Goal: Task Accomplishment & Management: Manage account settings

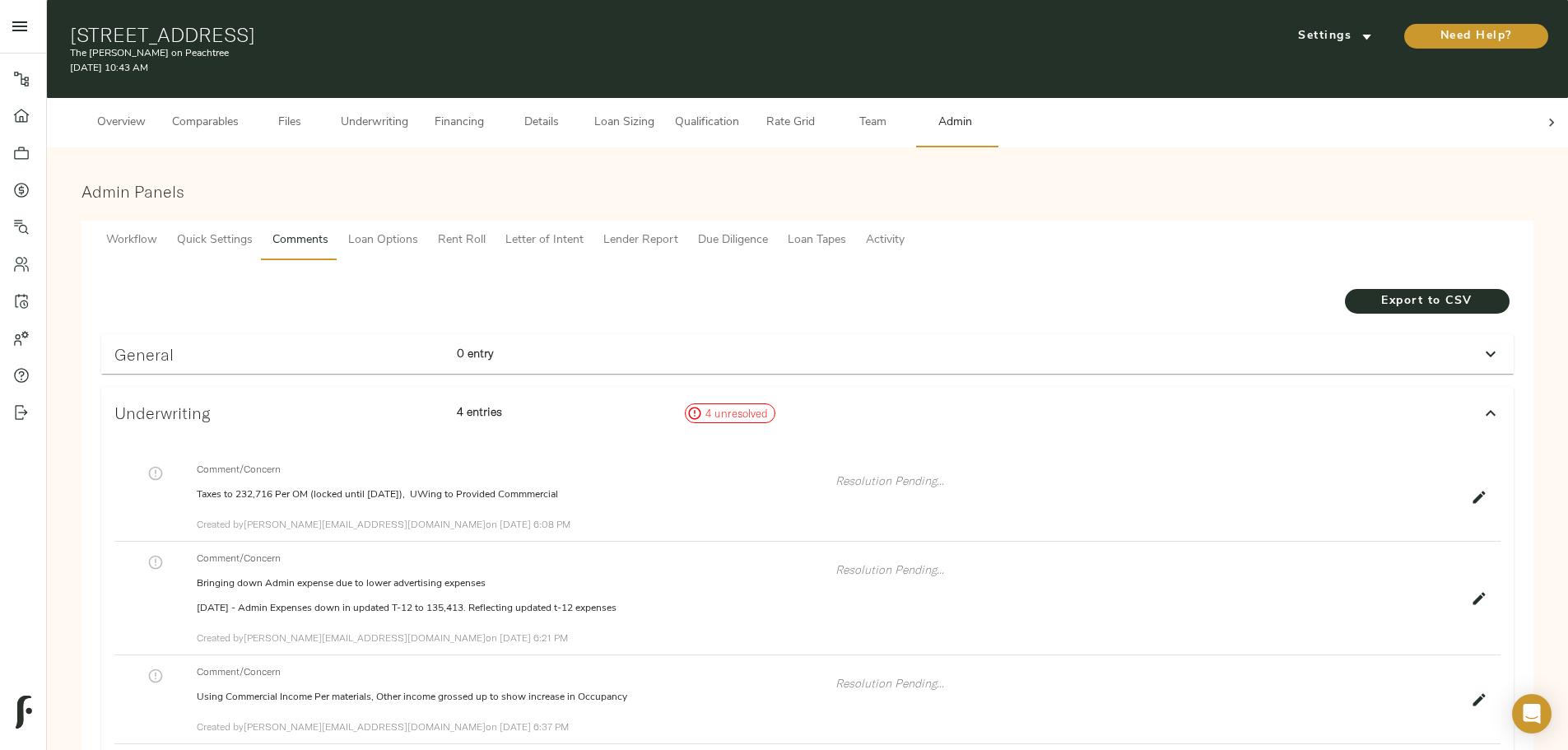
click at [418, 98] on button "Underwriting" at bounding box center [374, 122] width 88 height 49
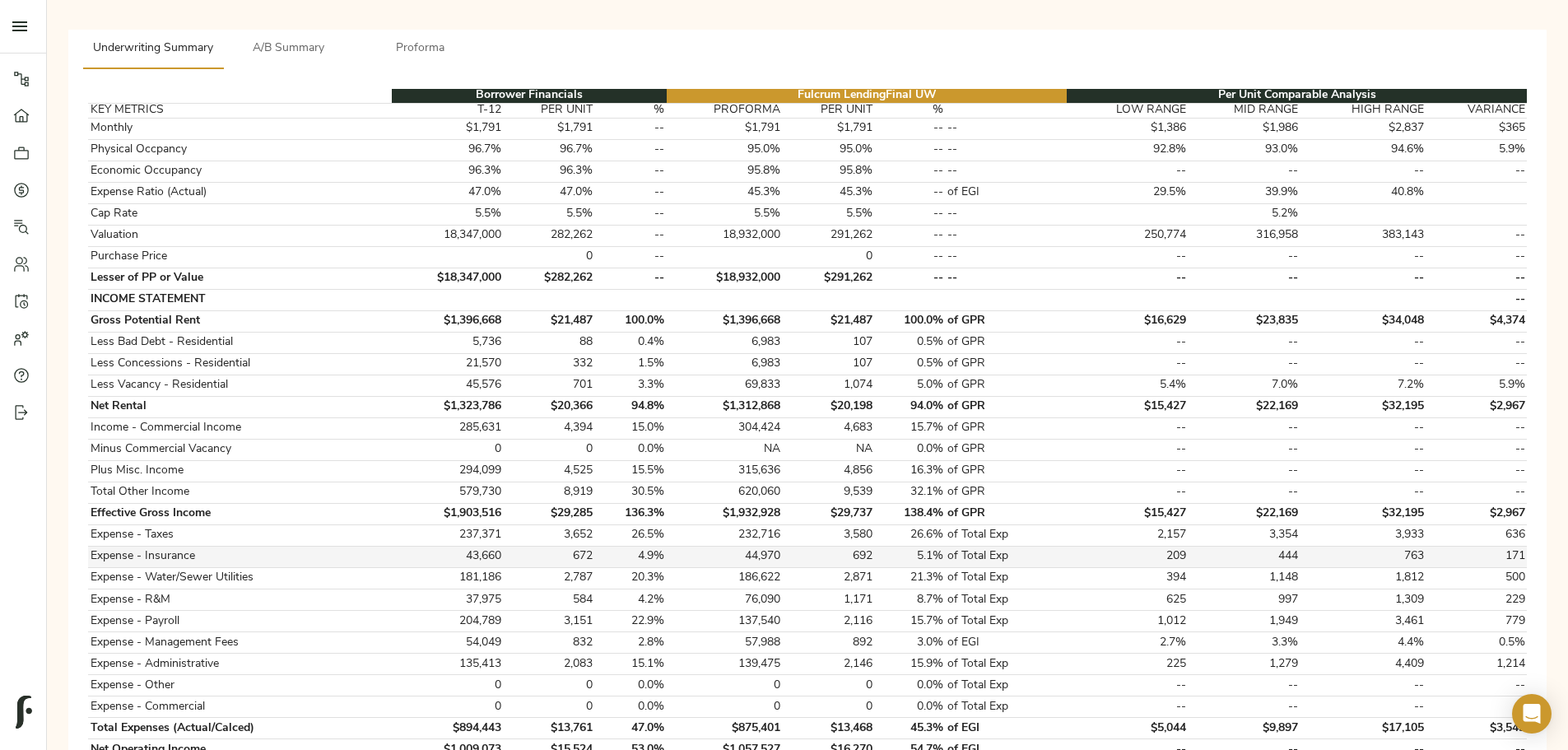
scroll to position [659, 0]
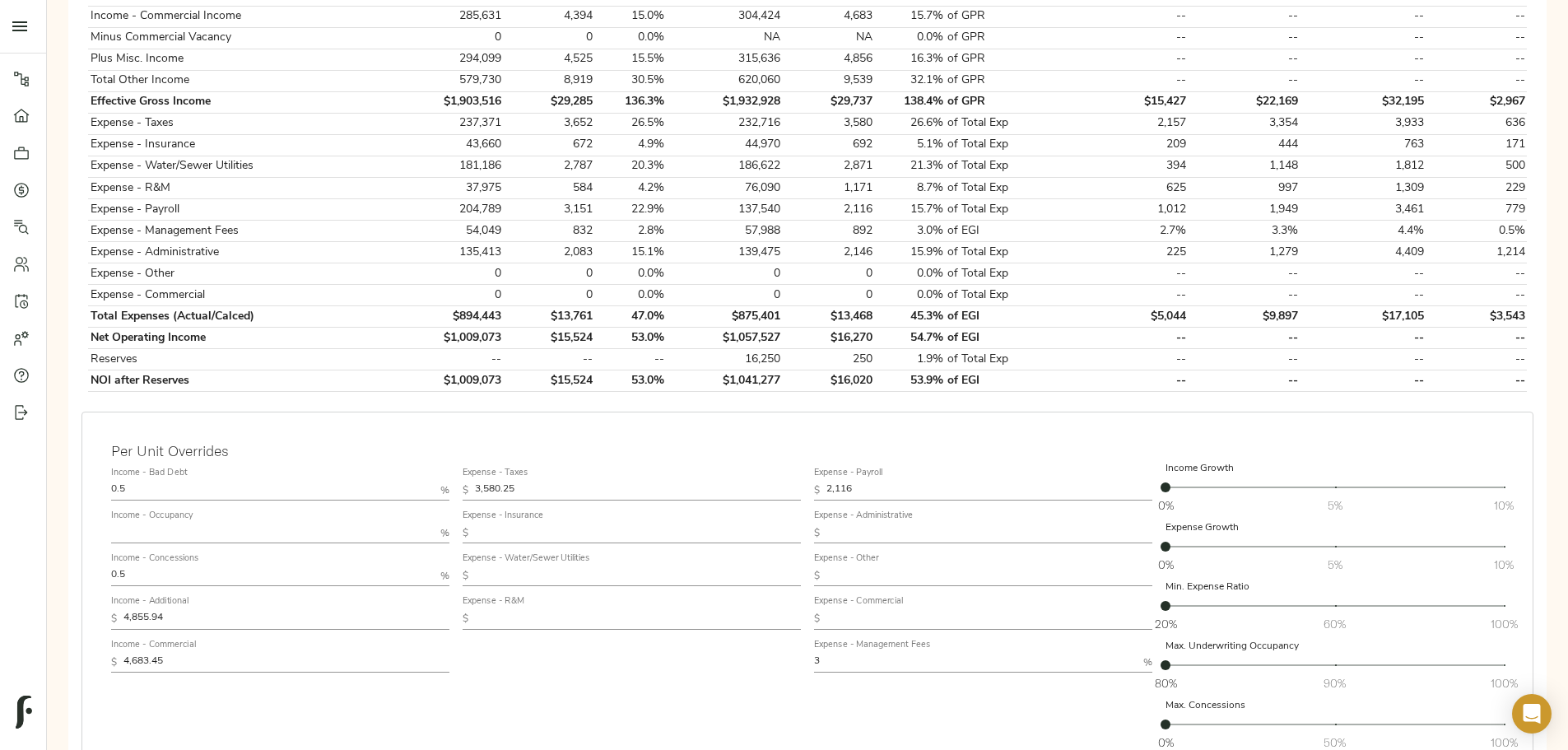
type input "1,550"
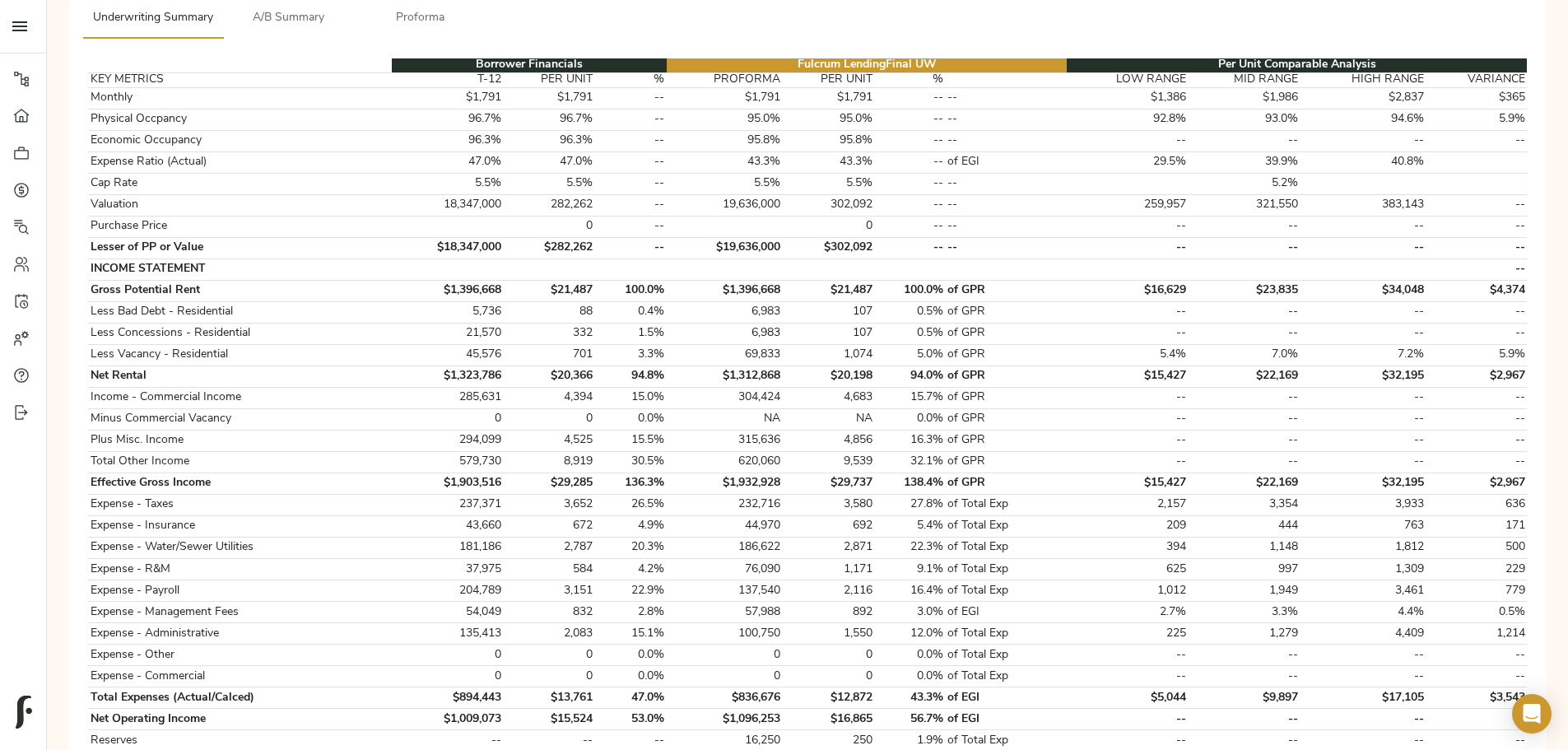
scroll to position [82, 0]
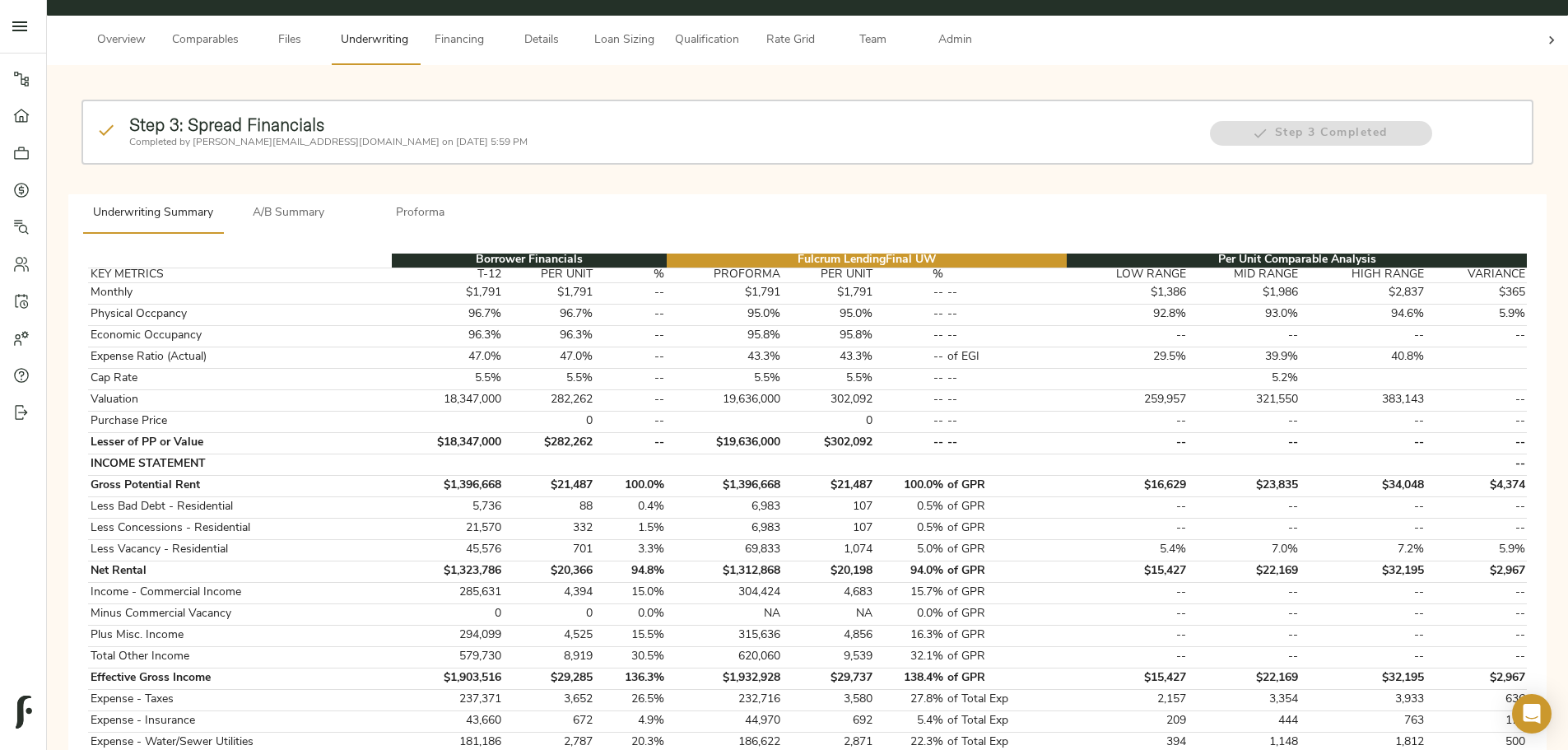
click at [1543, 32] on icon at bounding box center [1551, 40] width 16 height 16
click at [986, 34] on span "Admin" at bounding box center [955, 41] width 63 height 20
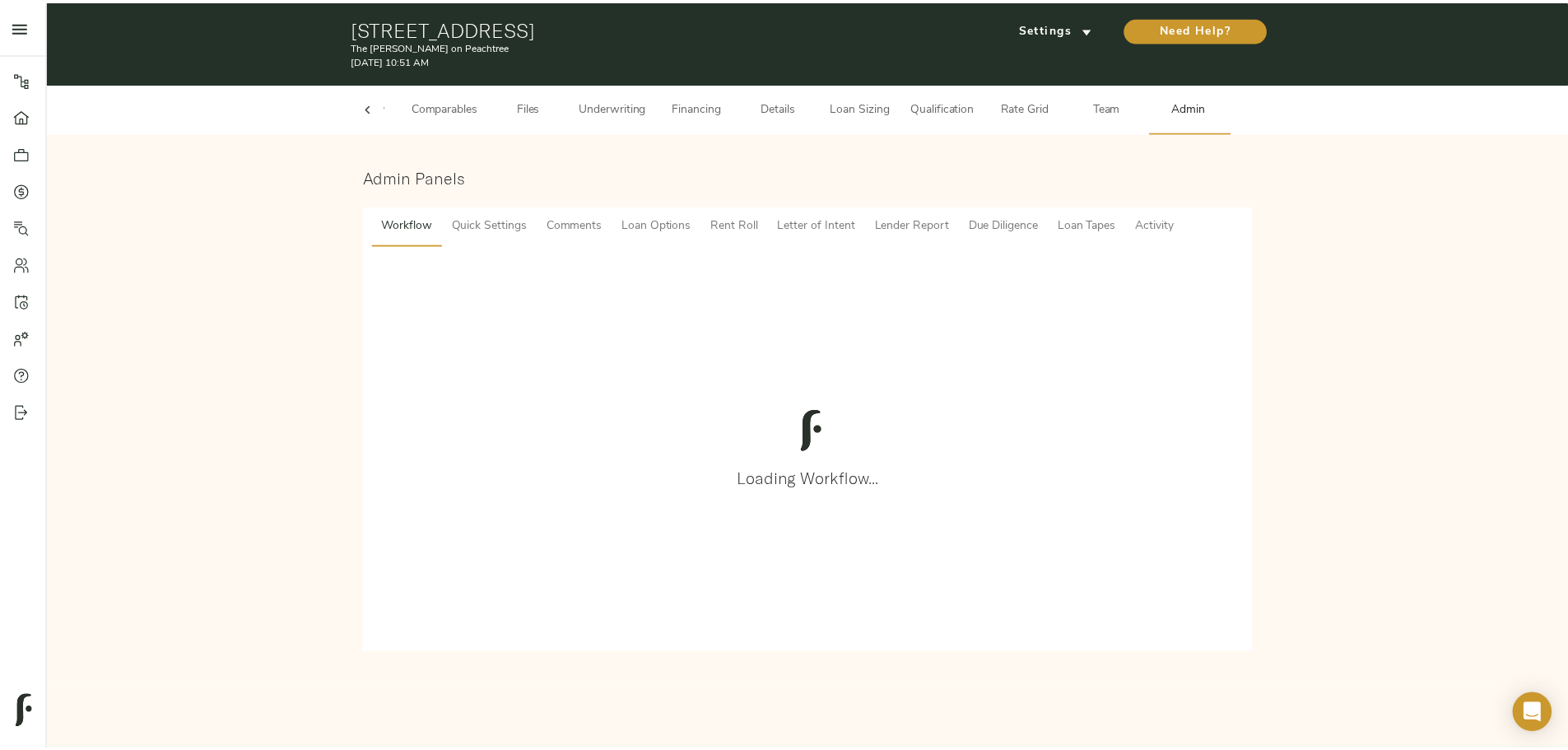
scroll to position [0, 65]
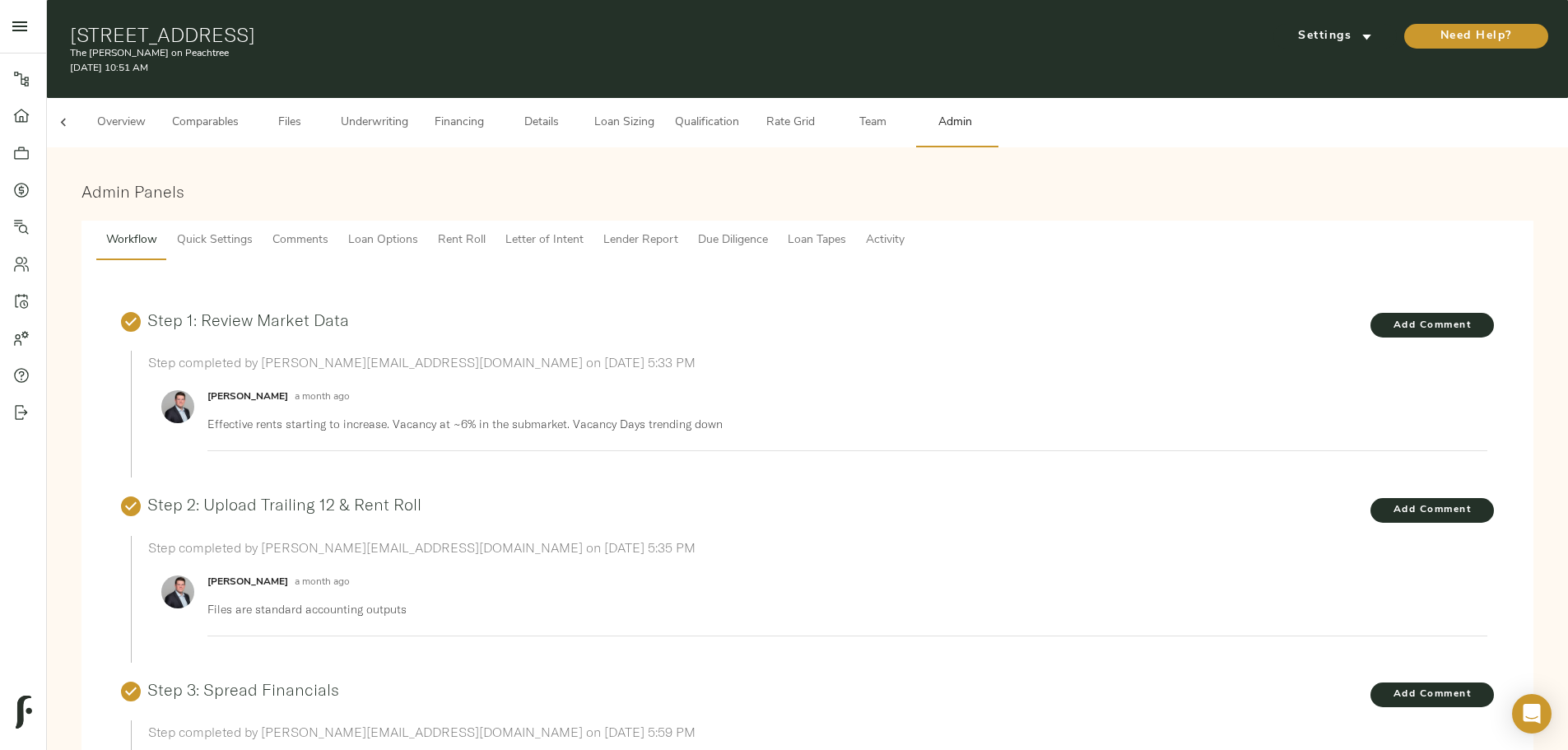
click at [328, 230] on span "Comments" at bounding box center [301, 241] width 56 height 20
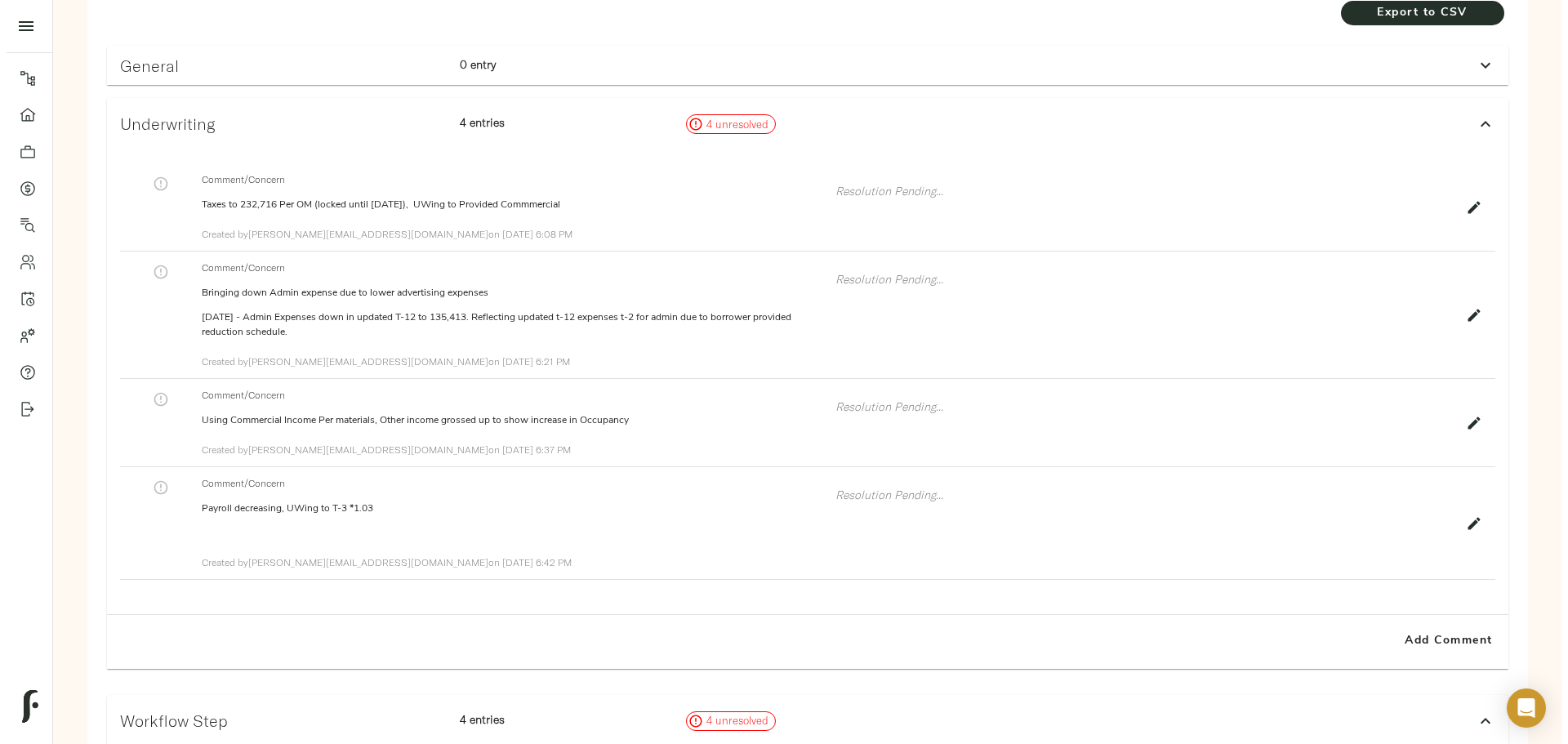
scroll to position [258, 0]
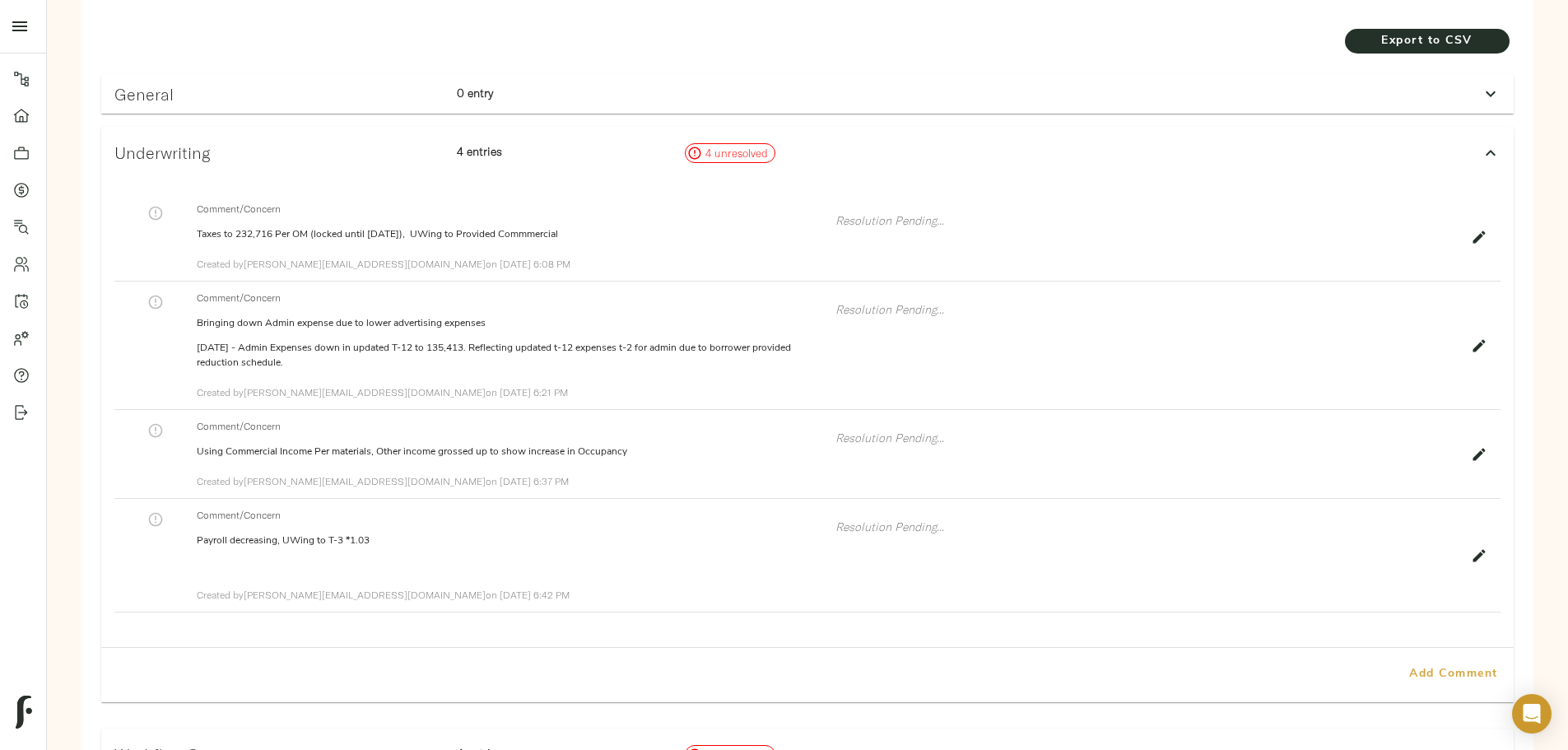
click at [1407, 671] on span "Add Comment" at bounding box center [1453, 675] width 93 height 20
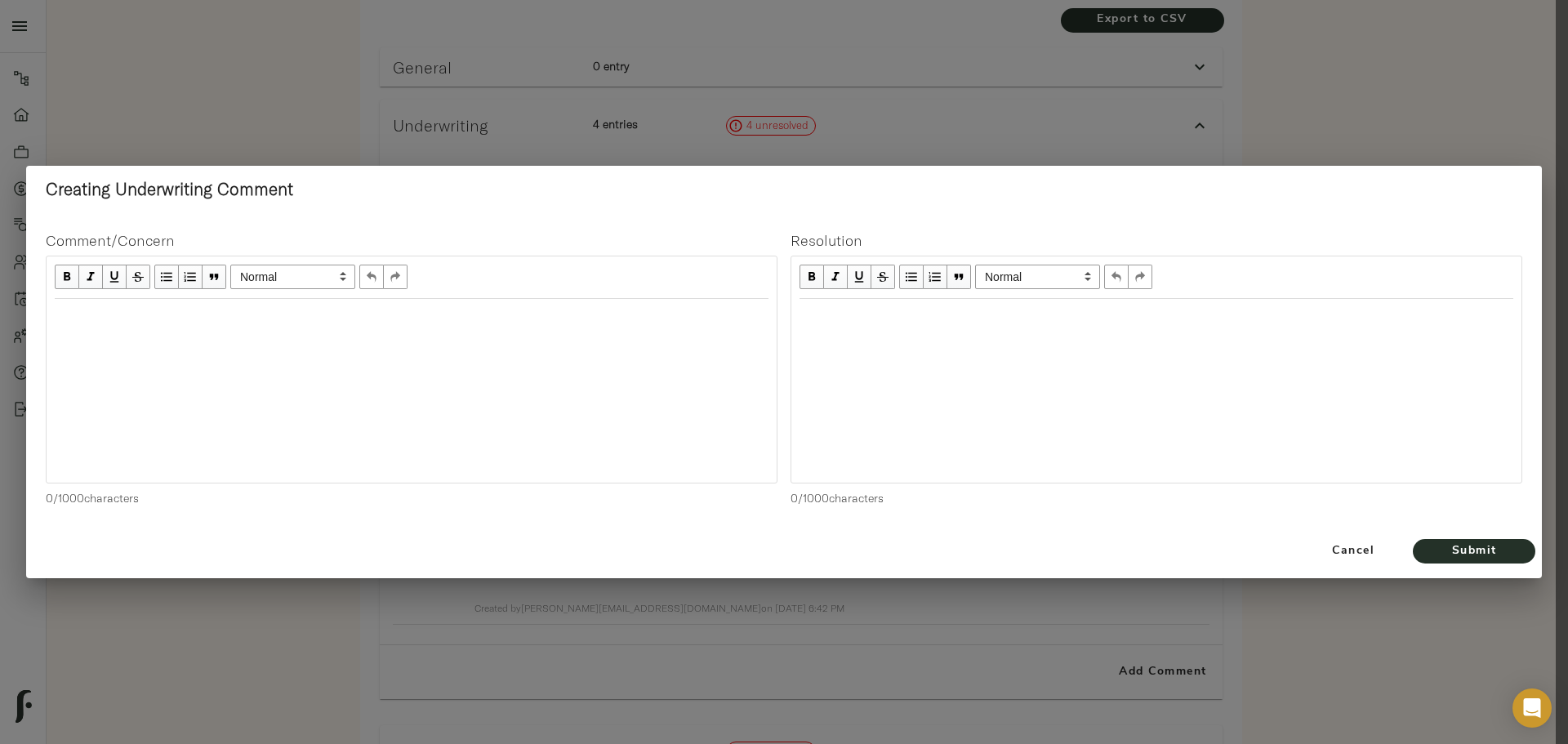
click at [515, 318] on div "Edit text" at bounding box center [412, 316] width 714 height 19
click at [339, 312] on span "Admin expense further reduced and now reflecting T2" at bounding box center [197, 315] width 284 height 13
click at [894, 318] on div "Edit text" at bounding box center [1156, 316] width 714 height 19
click at [1449, 552] on span "Submit" at bounding box center [1474, 552] width 90 height 20
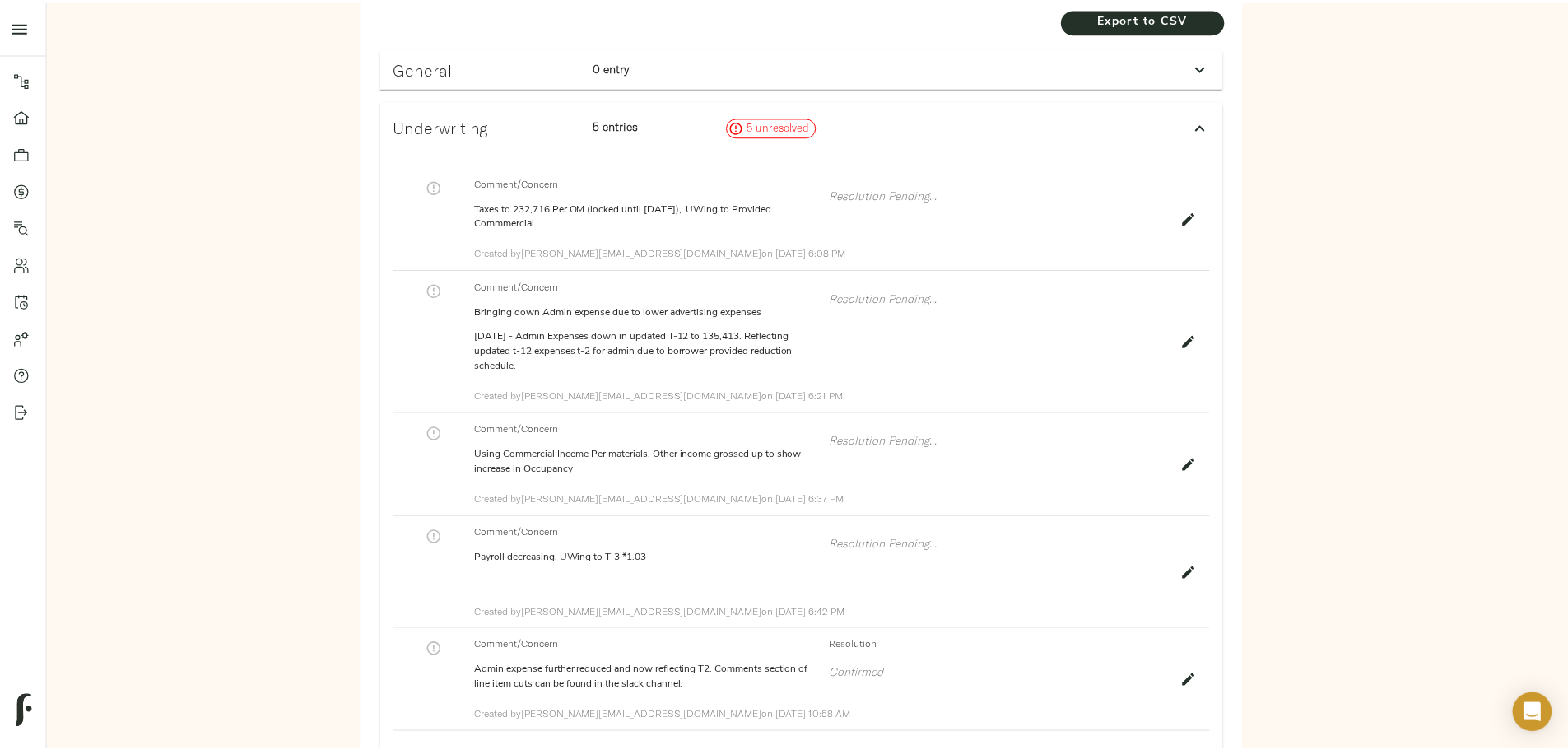
scroll to position [667, 0]
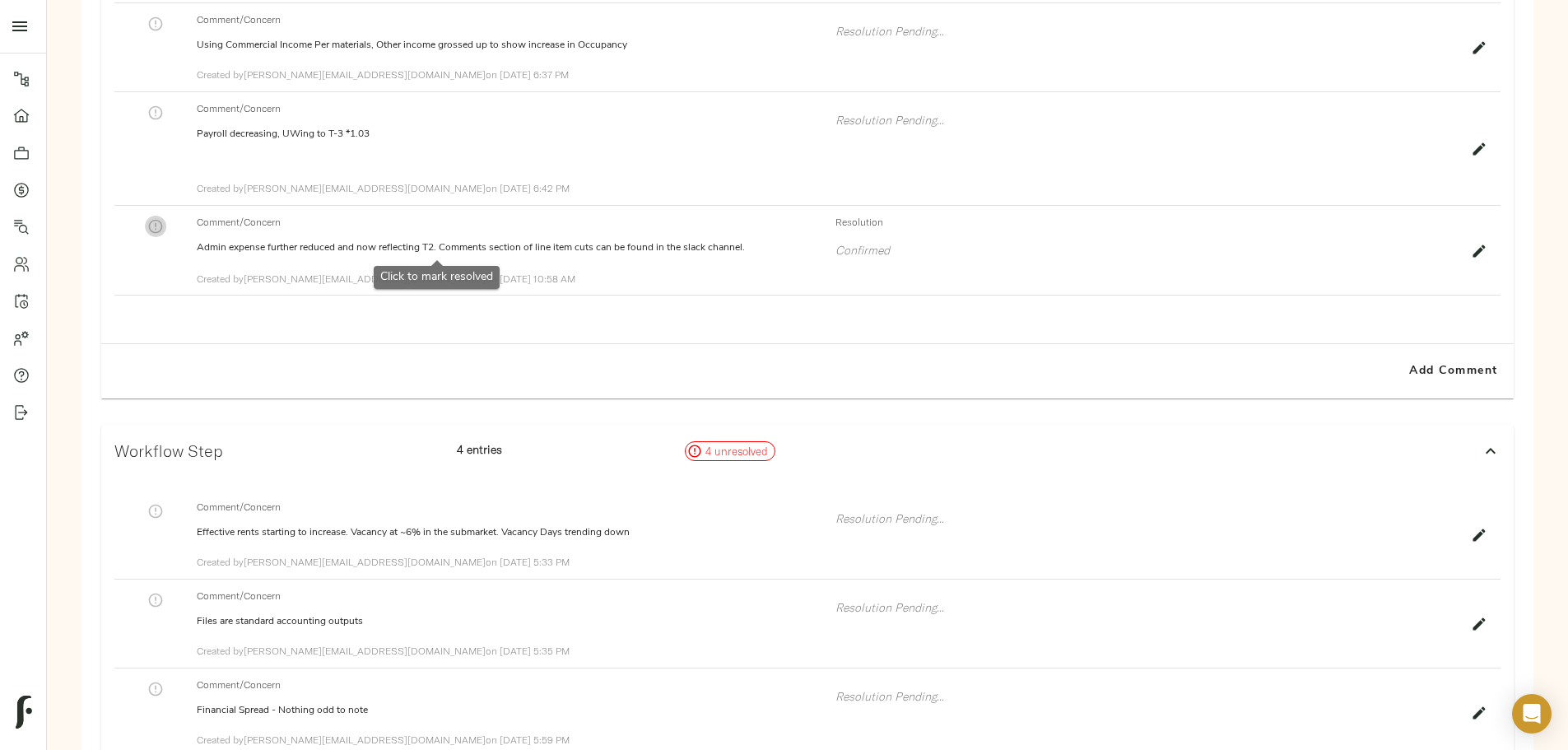
click at [164, 235] on icon "button" at bounding box center [155, 226] width 16 height 16
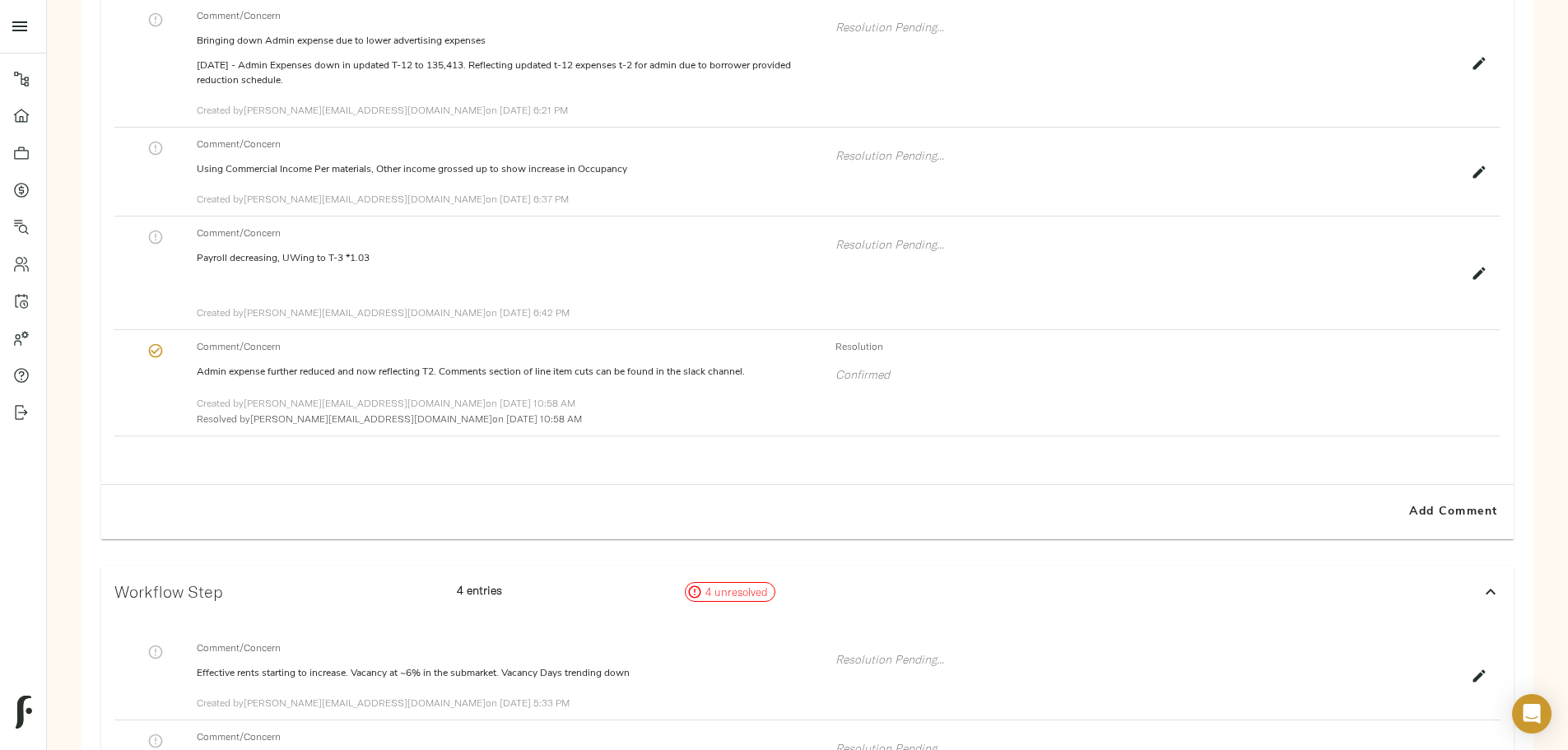
scroll to position [420, 0]
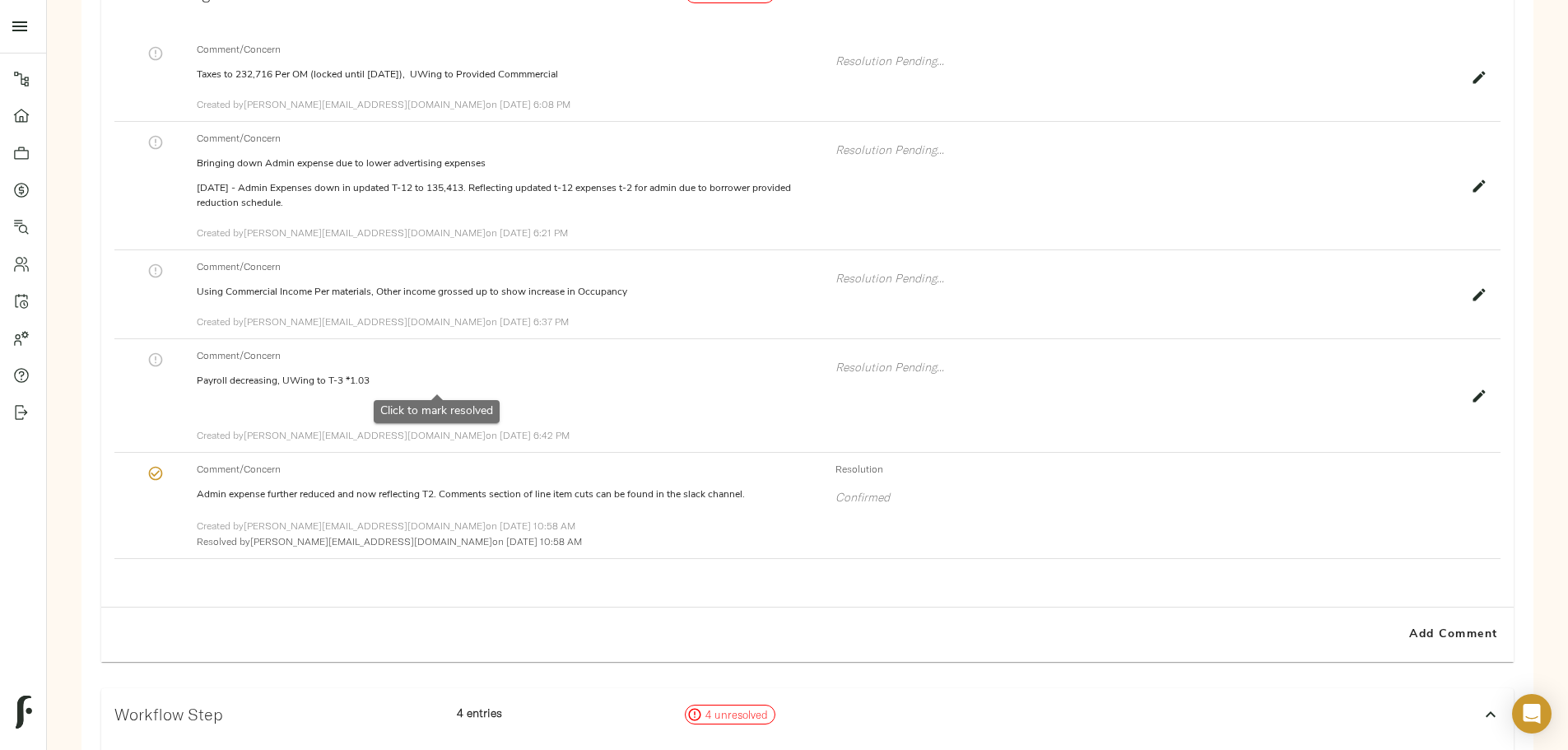
click at [164, 368] on icon "button" at bounding box center [155, 360] width 16 height 16
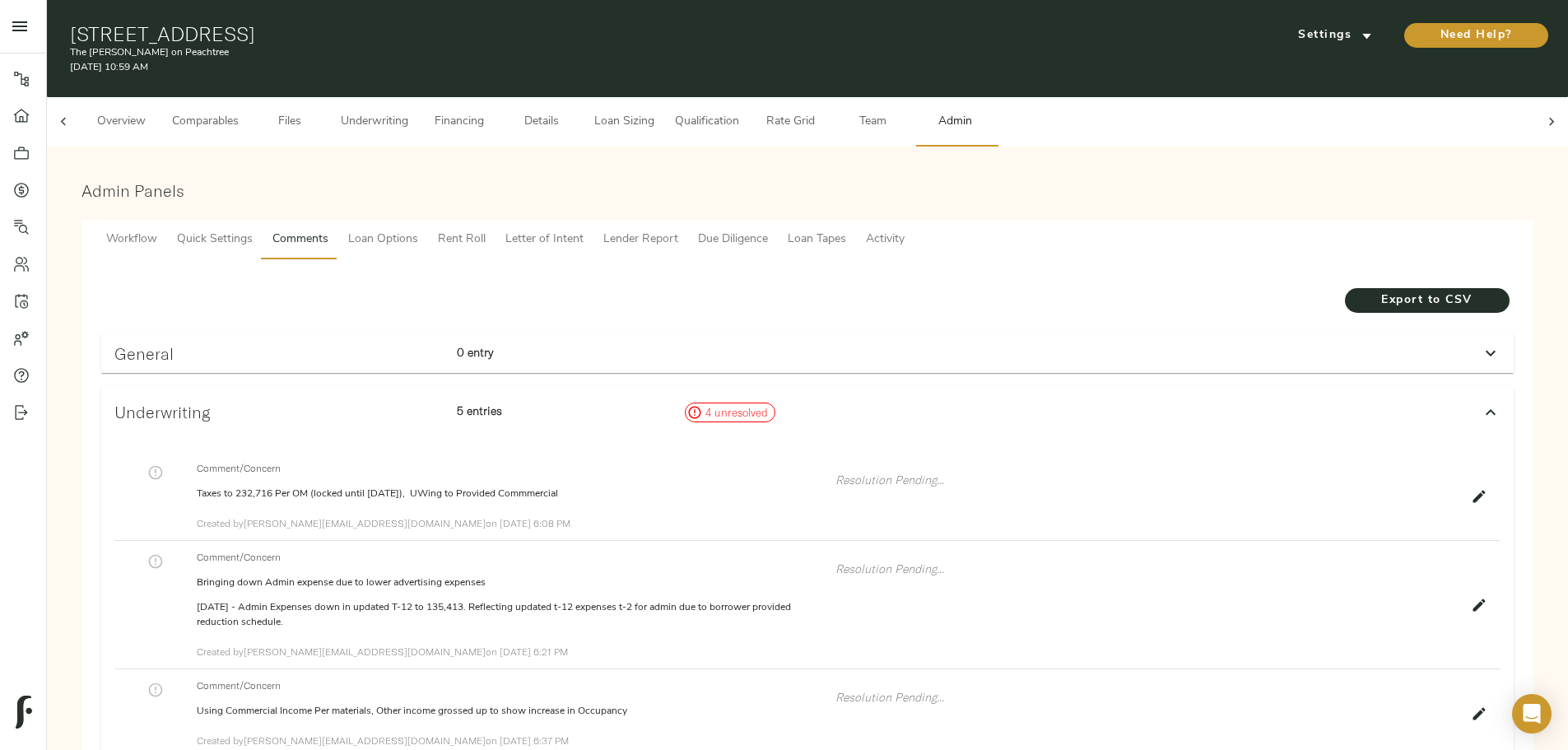
scroll to position [0, 0]
click at [408, 113] on span "Underwriting" at bounding box center [374, 123] width 67 height 20
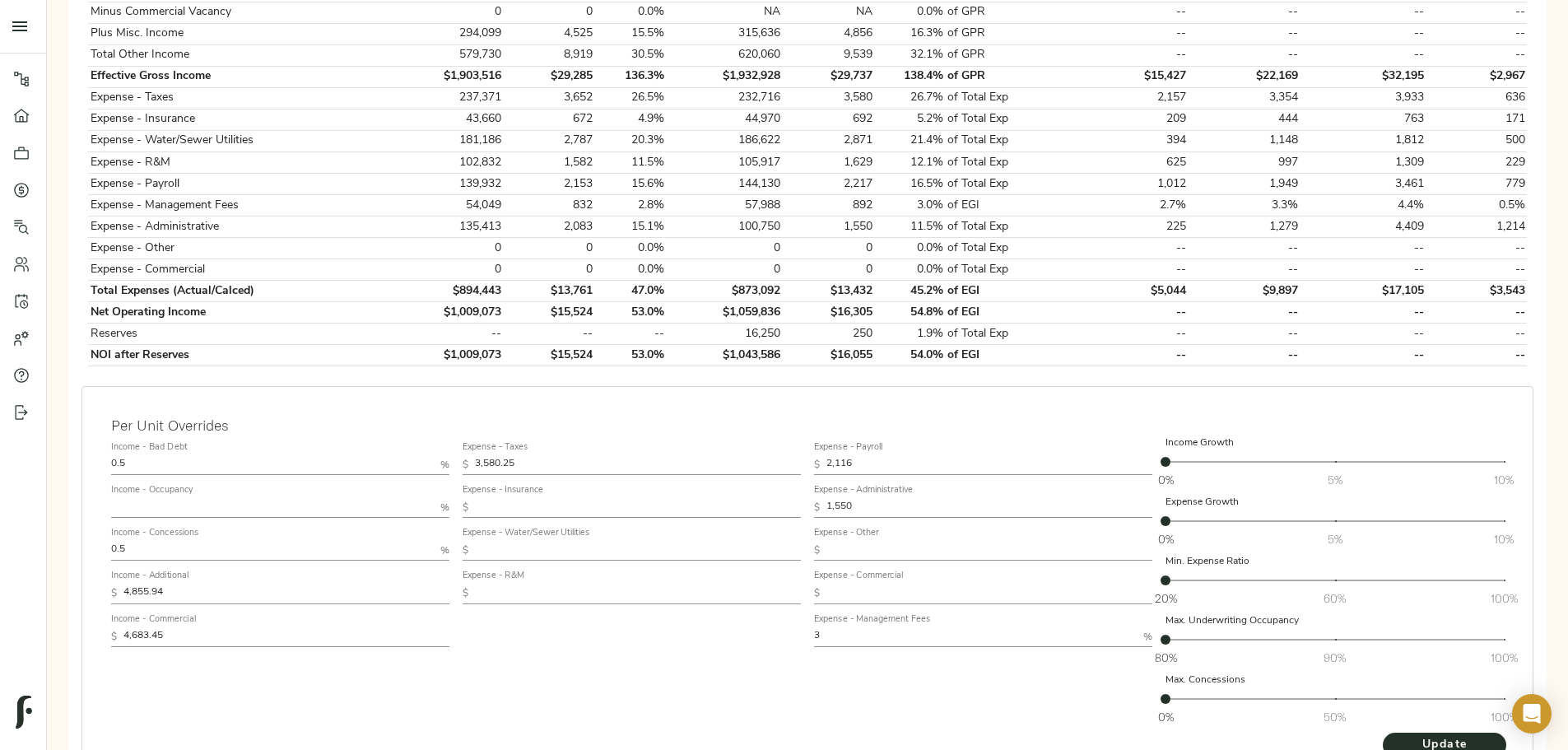
scroll to position [758, 0]
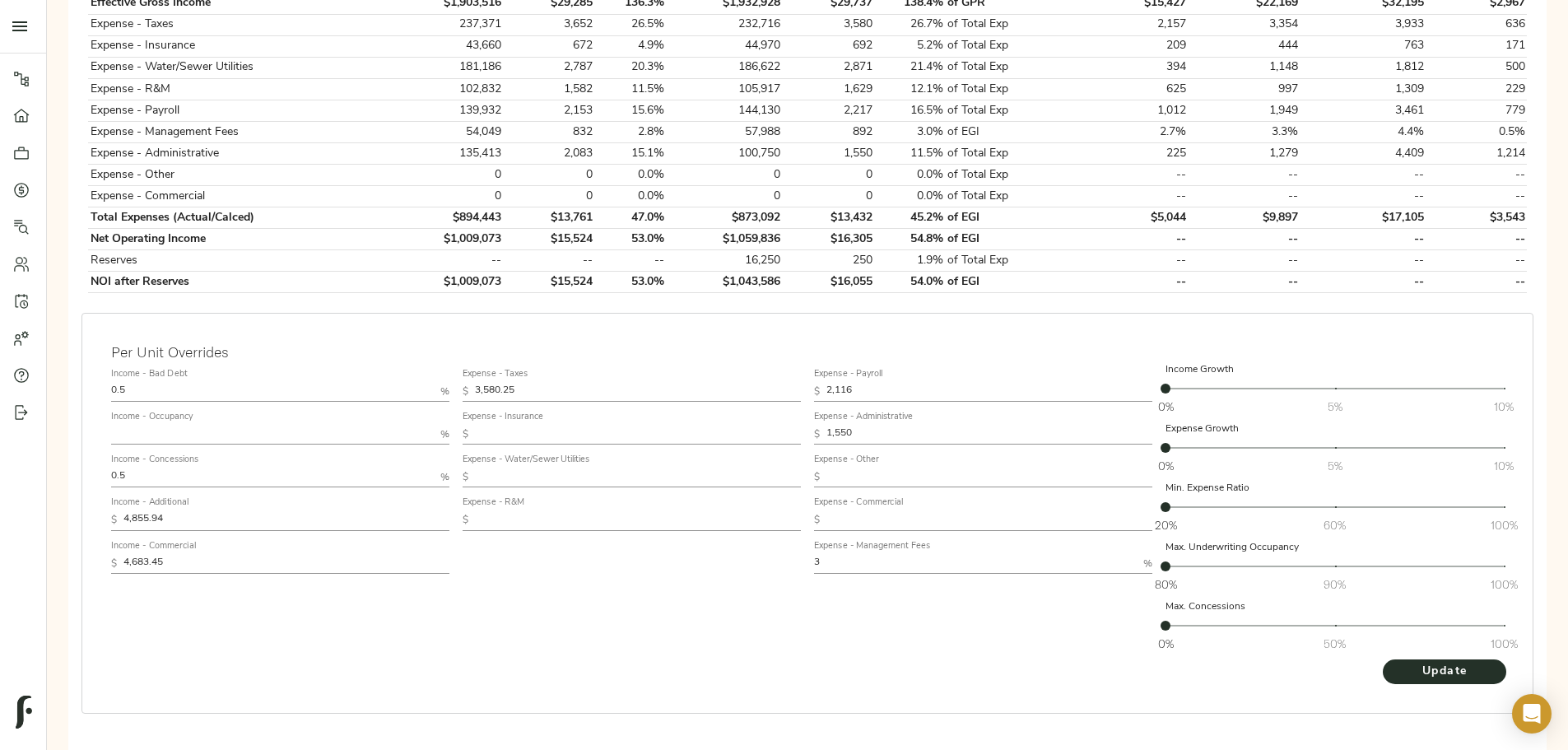
click at [450, 510] on input "4,855.94" at bounding box center [286, 520] width 326 height 20
click at [195, 542] on label "Income - Commercial" at bounding box center [154, 546] width 85 height 9
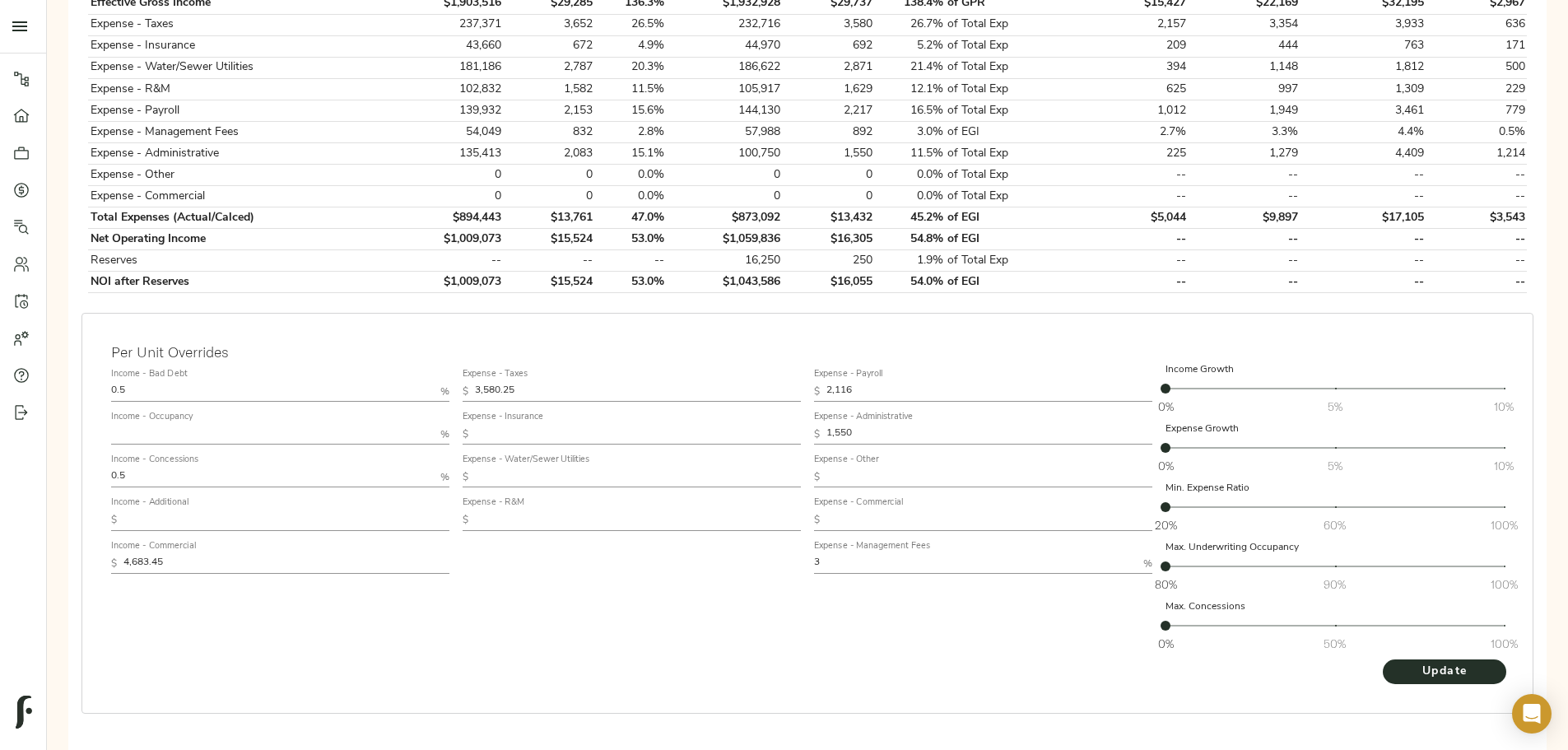
click at [450, 554] on input "4,683.45" at bounding box center [286, 564] width 326 height 20
click at [1399, 662] on span "Update" at bounding box center [1444, 673] width 91 height 20
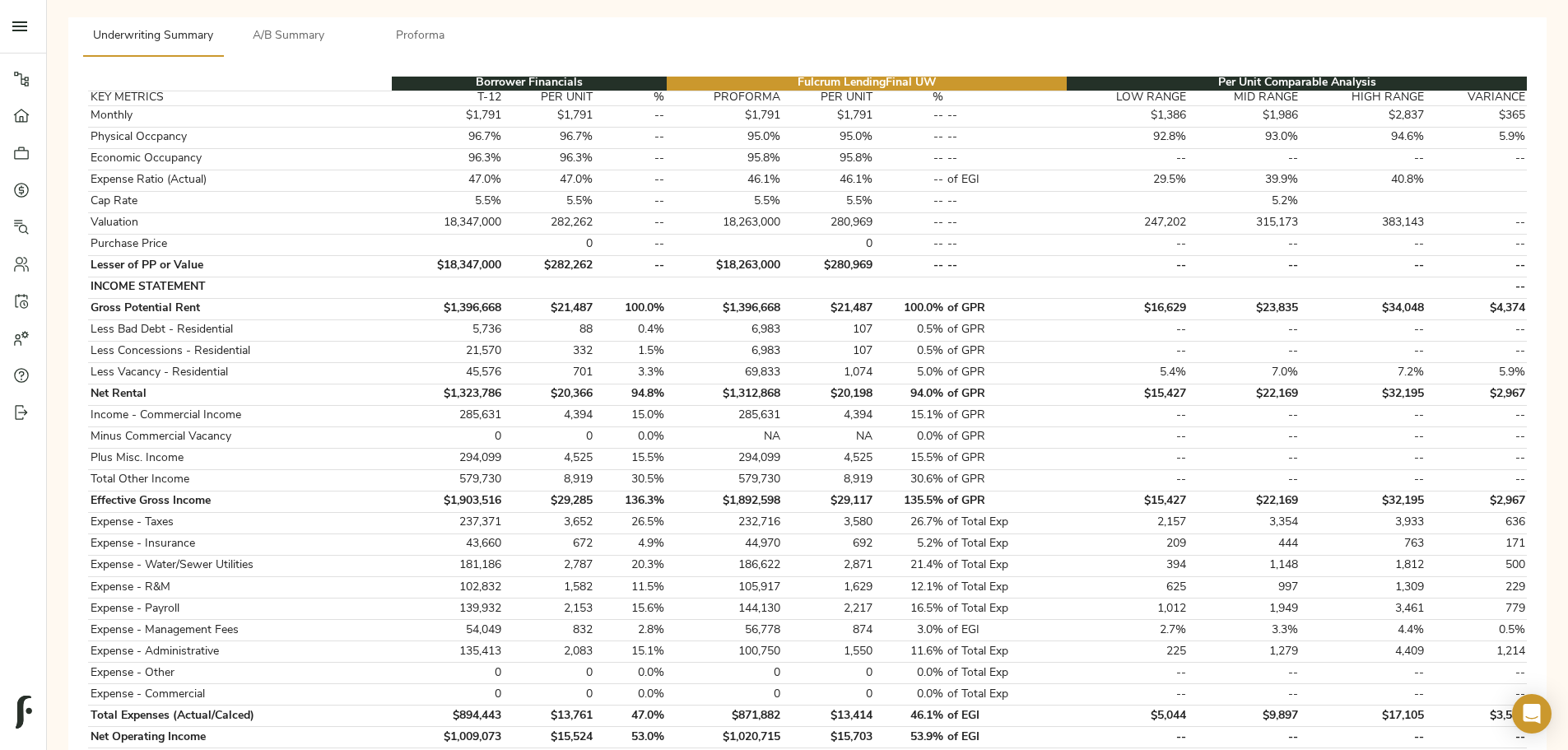
scroll to position [0, 0]
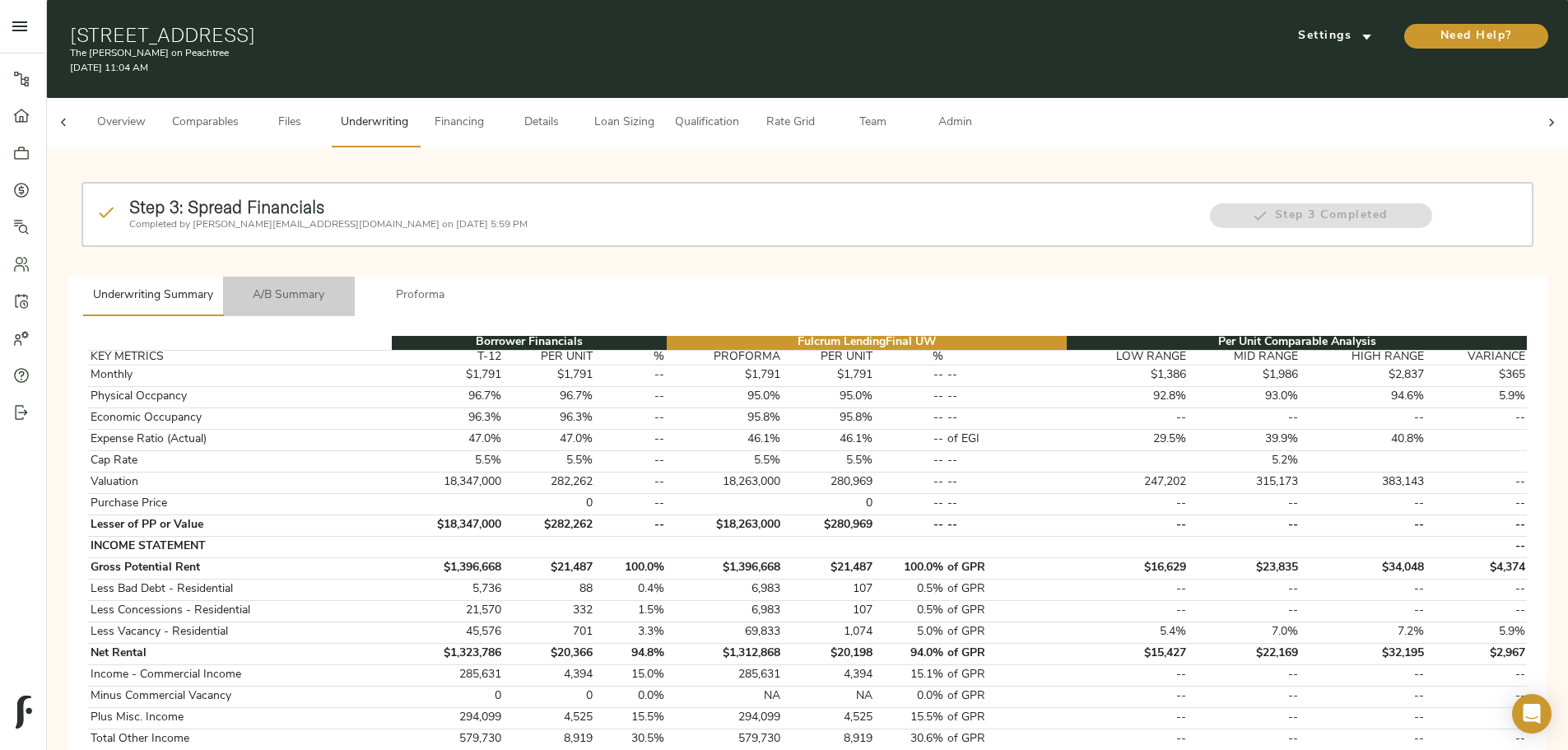
click at [345, 286] on span "A/B Summary" at bounding box center [289, 296] width 112 height 20
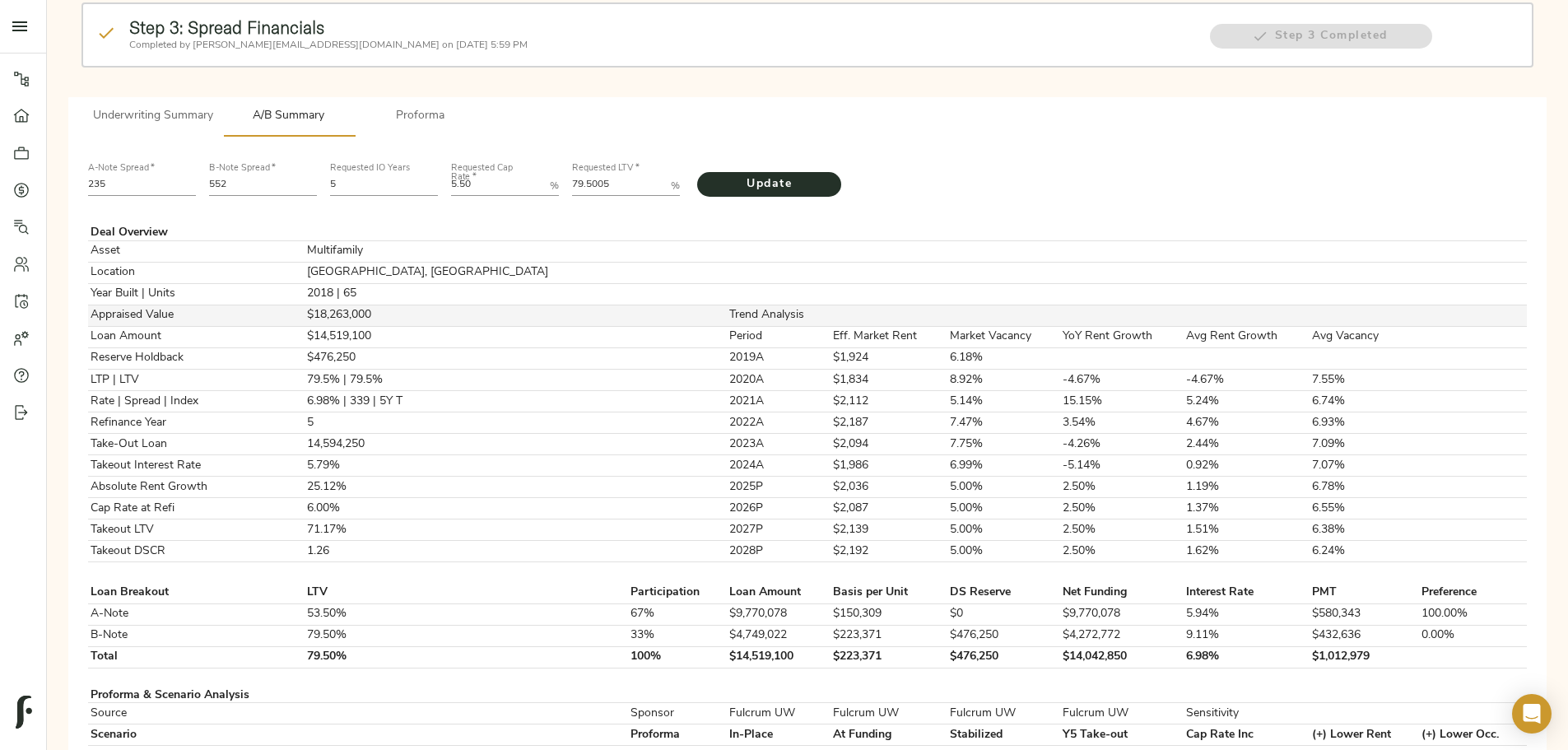
scroll to position [82, 0]
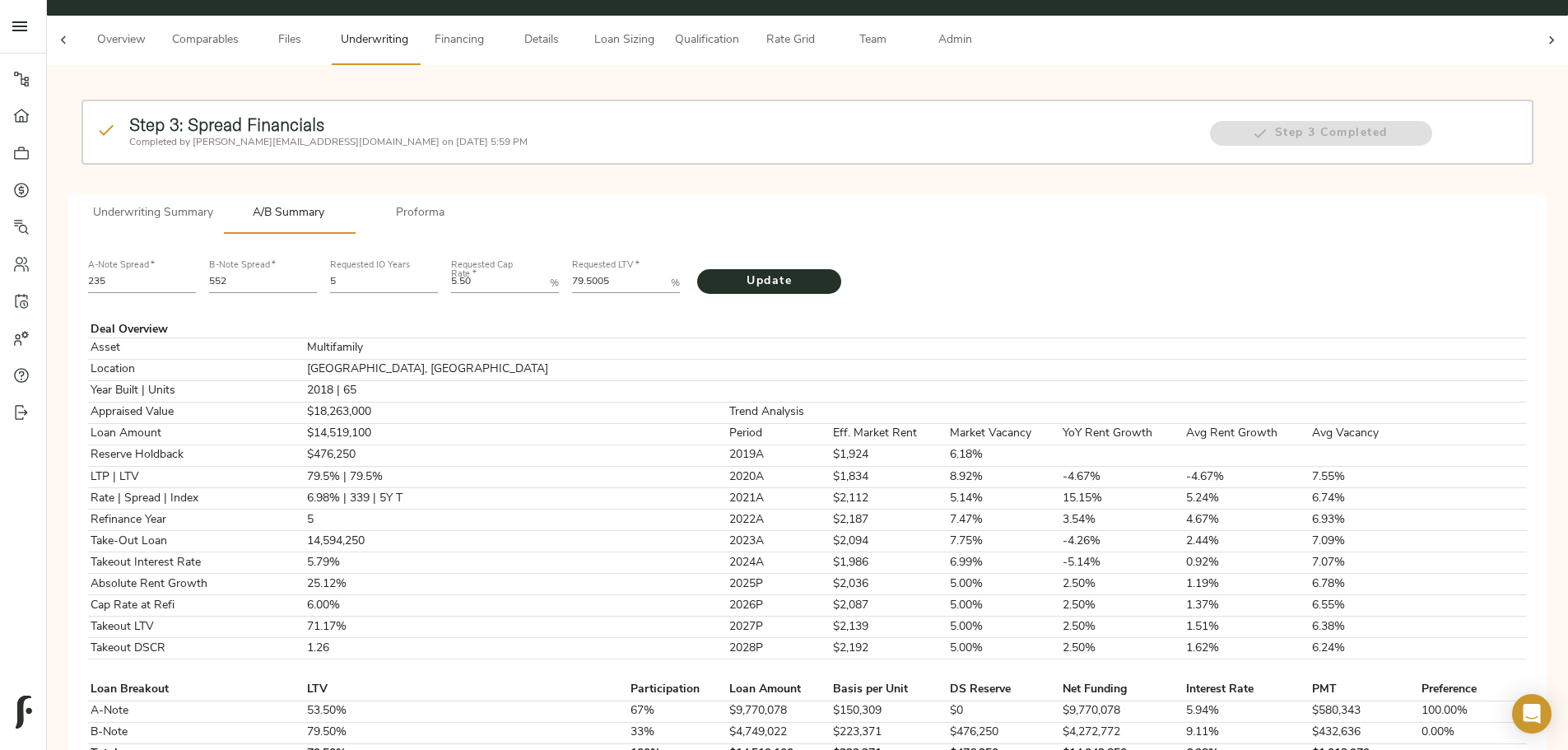
click at [477, 203] on span "Proforma" at bounding box center [421, 213] width 112 height 20
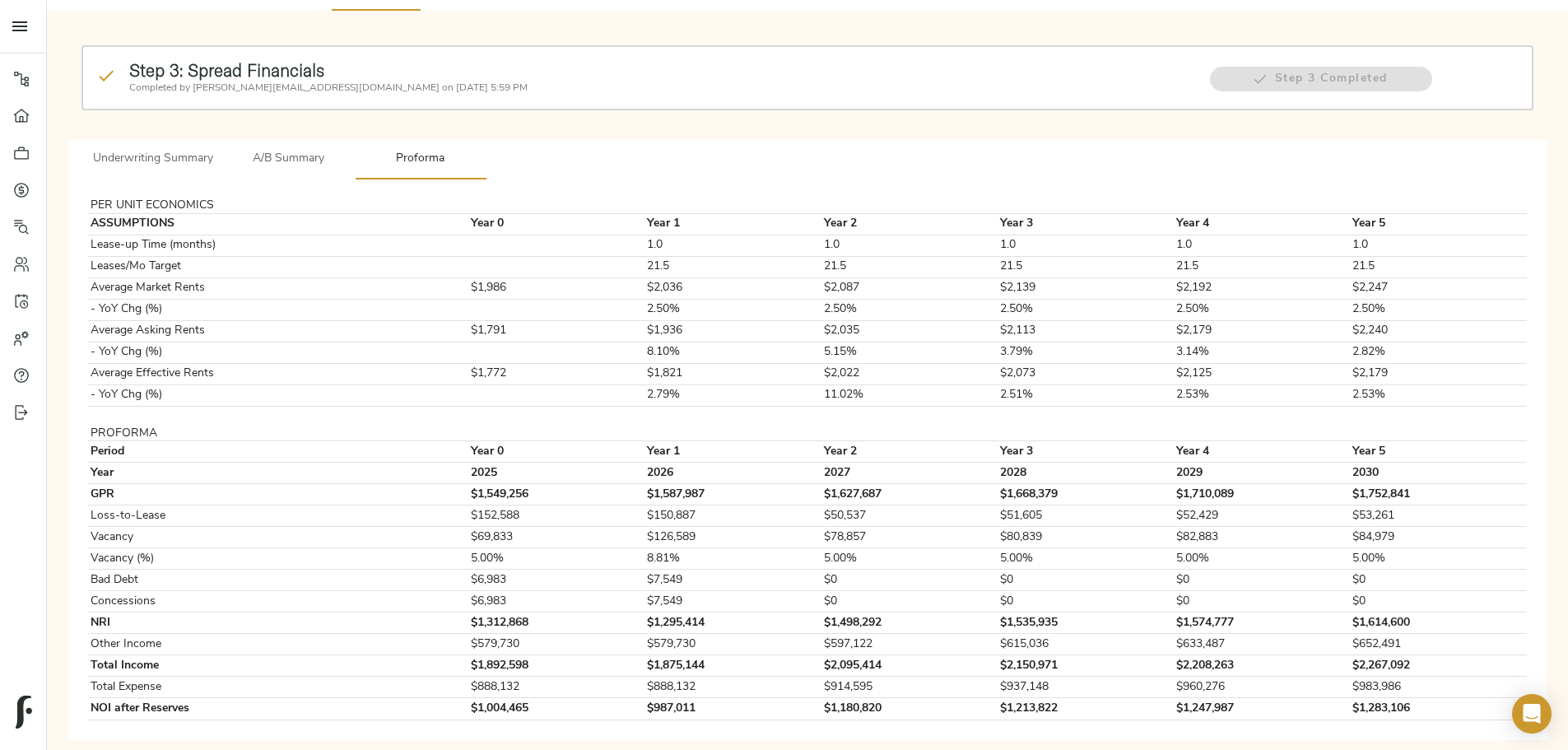
scroll to position [138, 0]
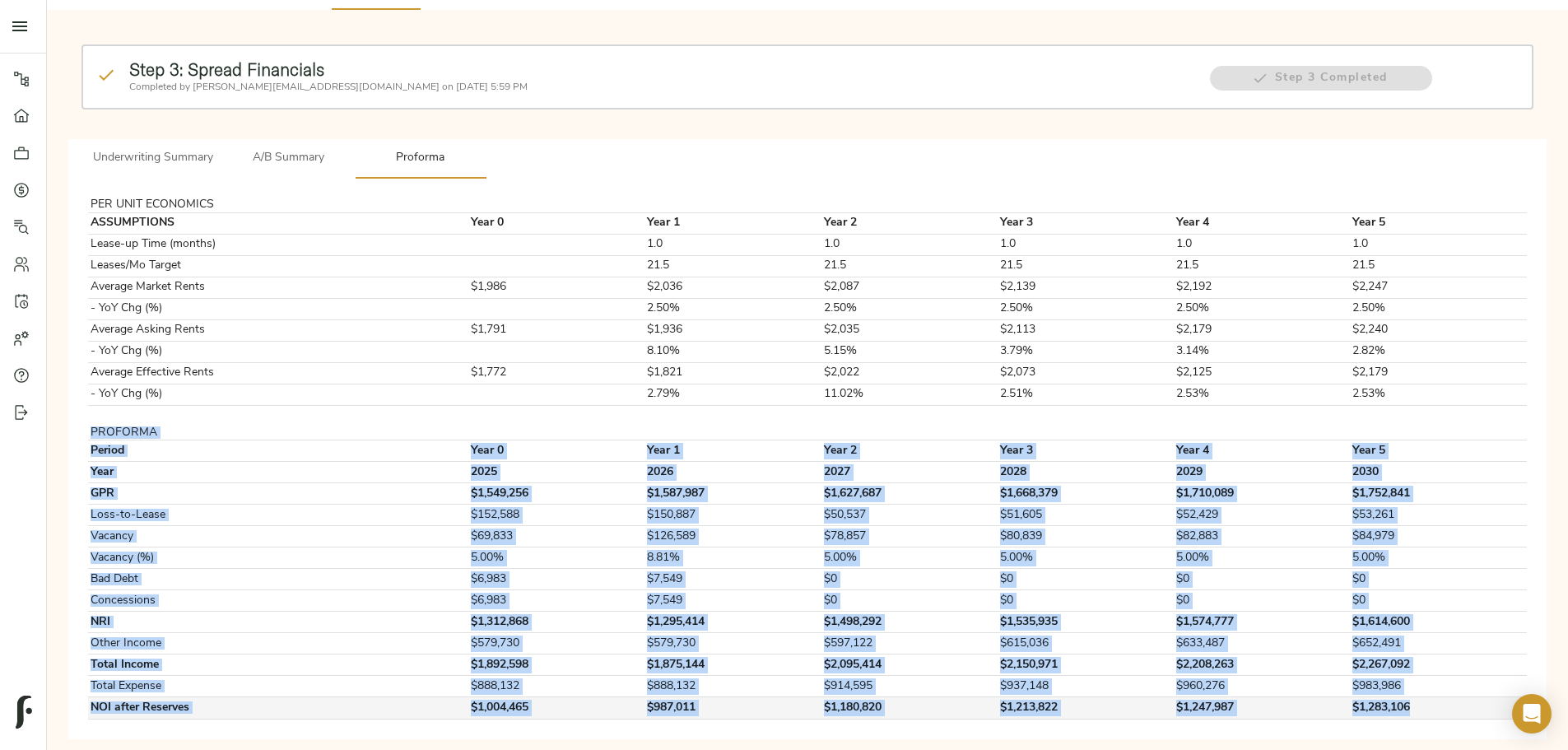
drag, startPoint x: 374, startPoint y: 405, endPoint x: 1219, endPoint y: 679, distance: 888.3
click at [1219, 679] on tbody "PER UNIT ECONOMICS ASSUMPTIONS Year 0 Year 1 Year 2 Year 3 Year 4 Year 5 Lease-…" at bounding box center [807, 458] width 1439 height 520
copy tbody "PROFORMA Period Year 0 Year 1 Year 2 Year 3 Year 4 Year 5 Year [DATE] 2026 2027…"
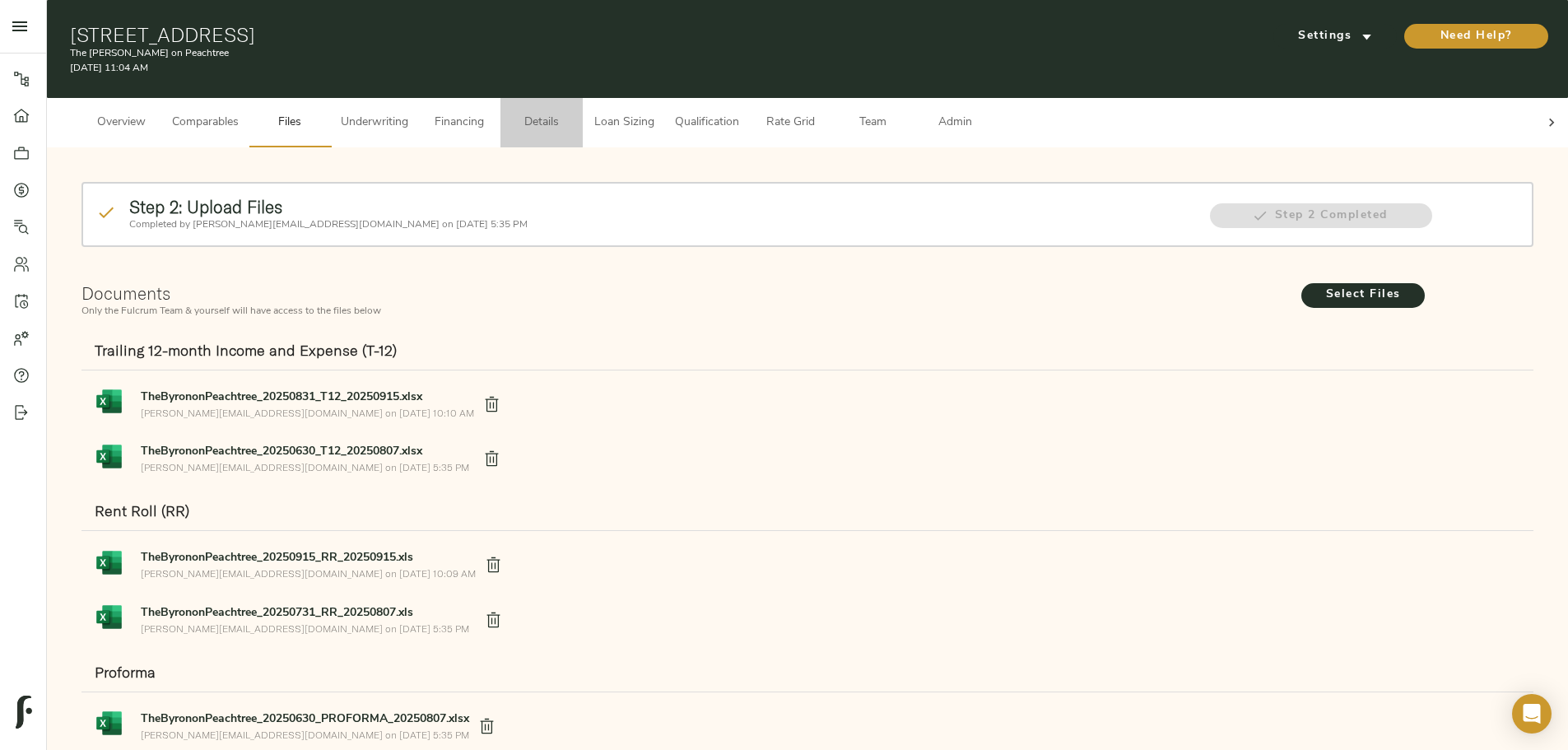
click at [573, 113] on span "Details" at bounding box center [541, 123] width 63 height 20
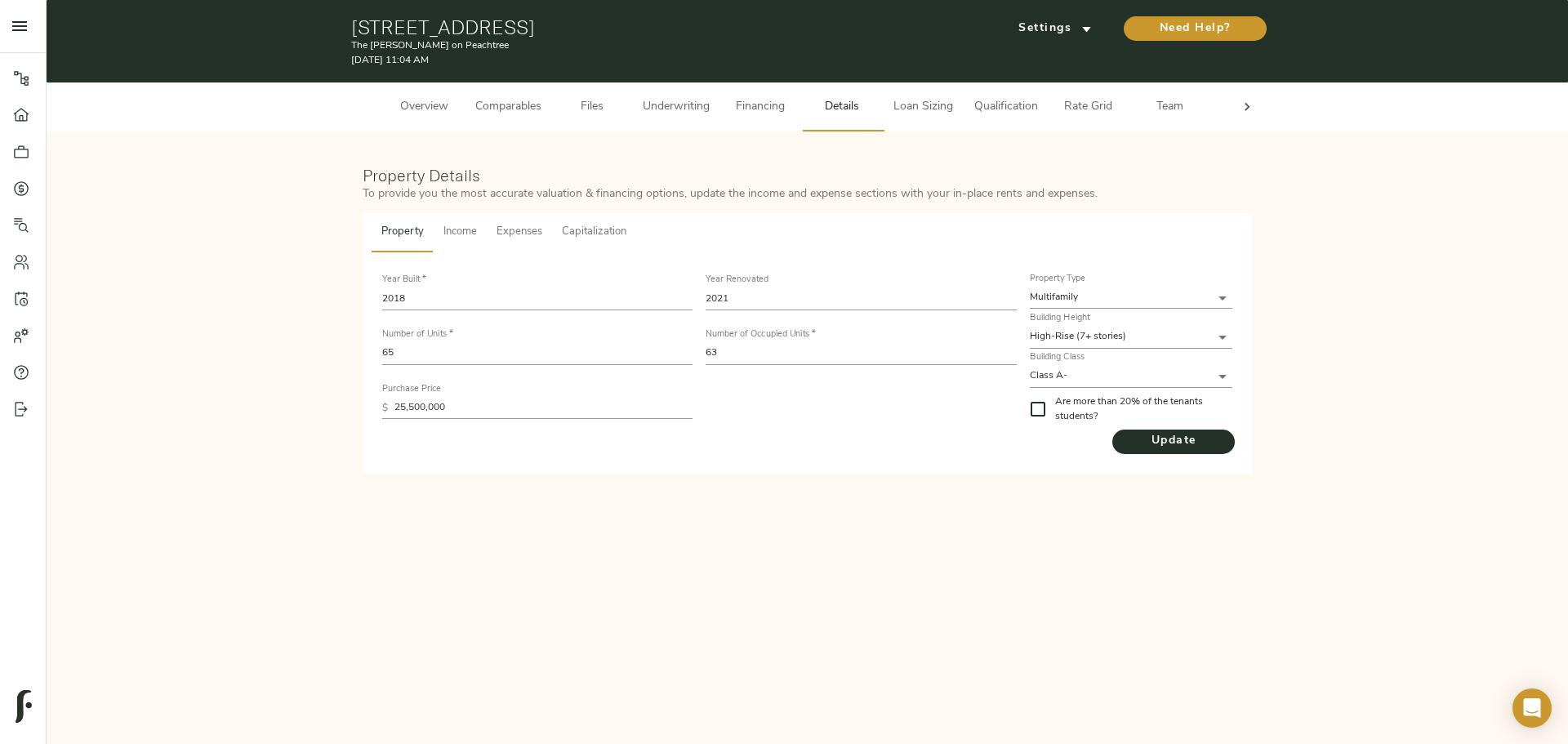
click at [596, 223] on span "Capitalization" at bounding box center [594, 232] width 65 height 19
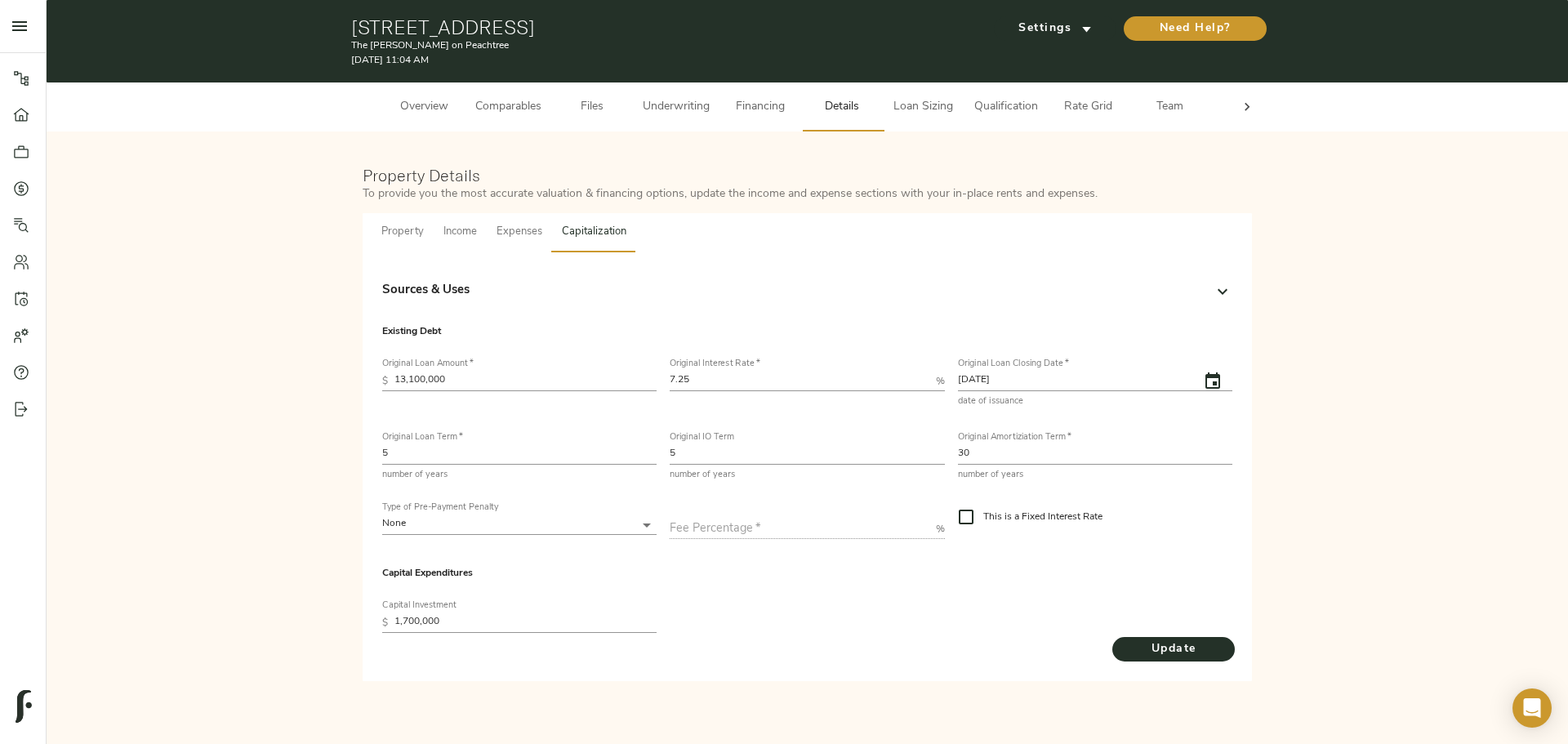
click at [440, 283] on p "Sources & Uses" at bounding box center [426, 291] width 88 height 19
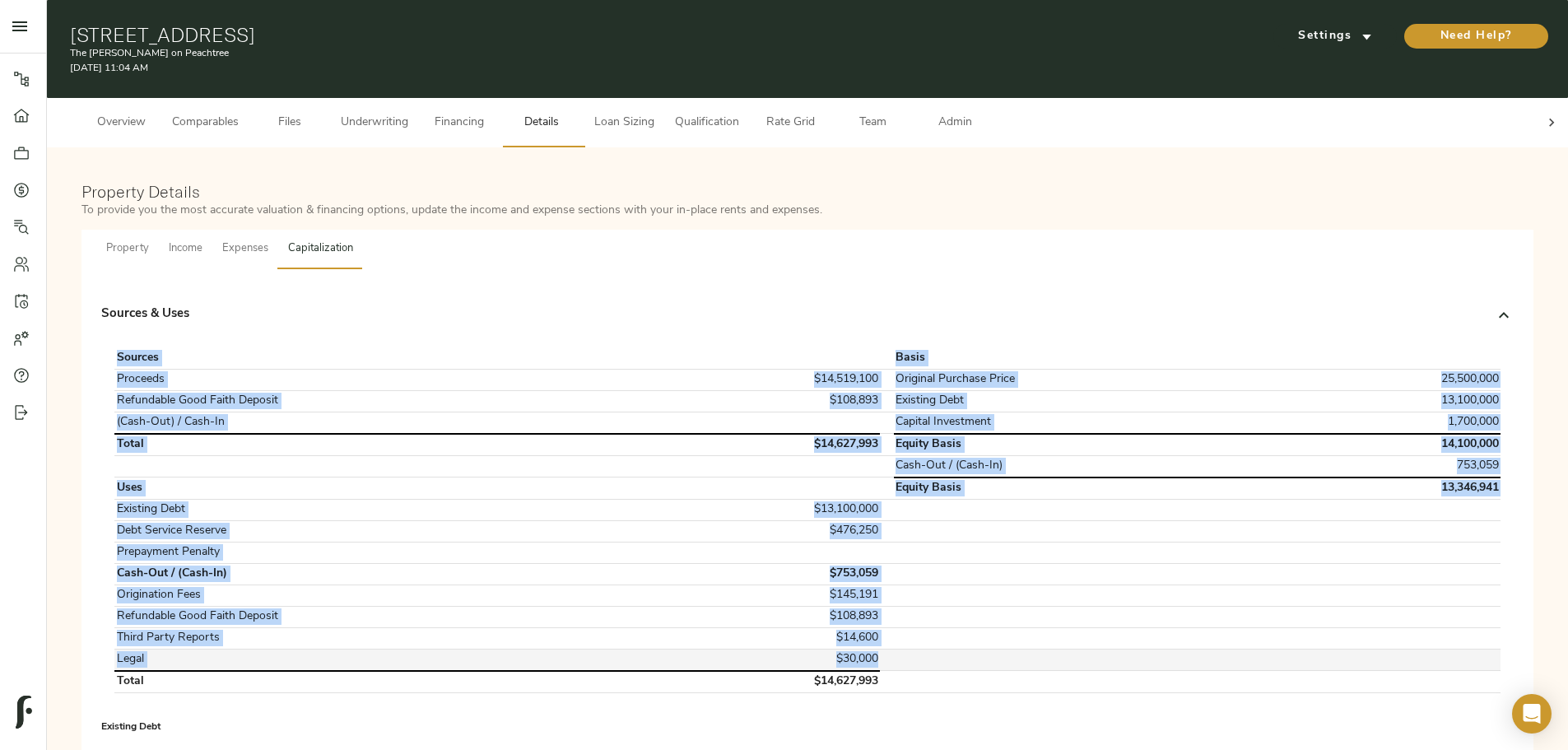
drag, startPoint x: 393, startPoint y: 366, endPoint x: 867, endPoint y: 650, distance: 552.6
click at [867, 650] on div "Sources Basis Proceeds $14,519,100 Original Purchase Price 25,500,000 Refundabl…" at bounding box center [807, 520] width 1399 height 358
click at [382, 550] on div "Sources & Uses Sources Basis Proceeds $14,519,100 Original Purchase Price 25,50…" at bounding box center [807, 497] width 1425 height 431
drag, startPoint x: 399, startPoint y: 339, endPoint x: 854, endPoint y: 676, distance: 566.2
click at [854, 676] on tbody "Sources Basis Proceeds $14,519,100 Original Purchase Price 25,500,000 Refundabl…" at bounding box center [807, 521] width 1386 height 345
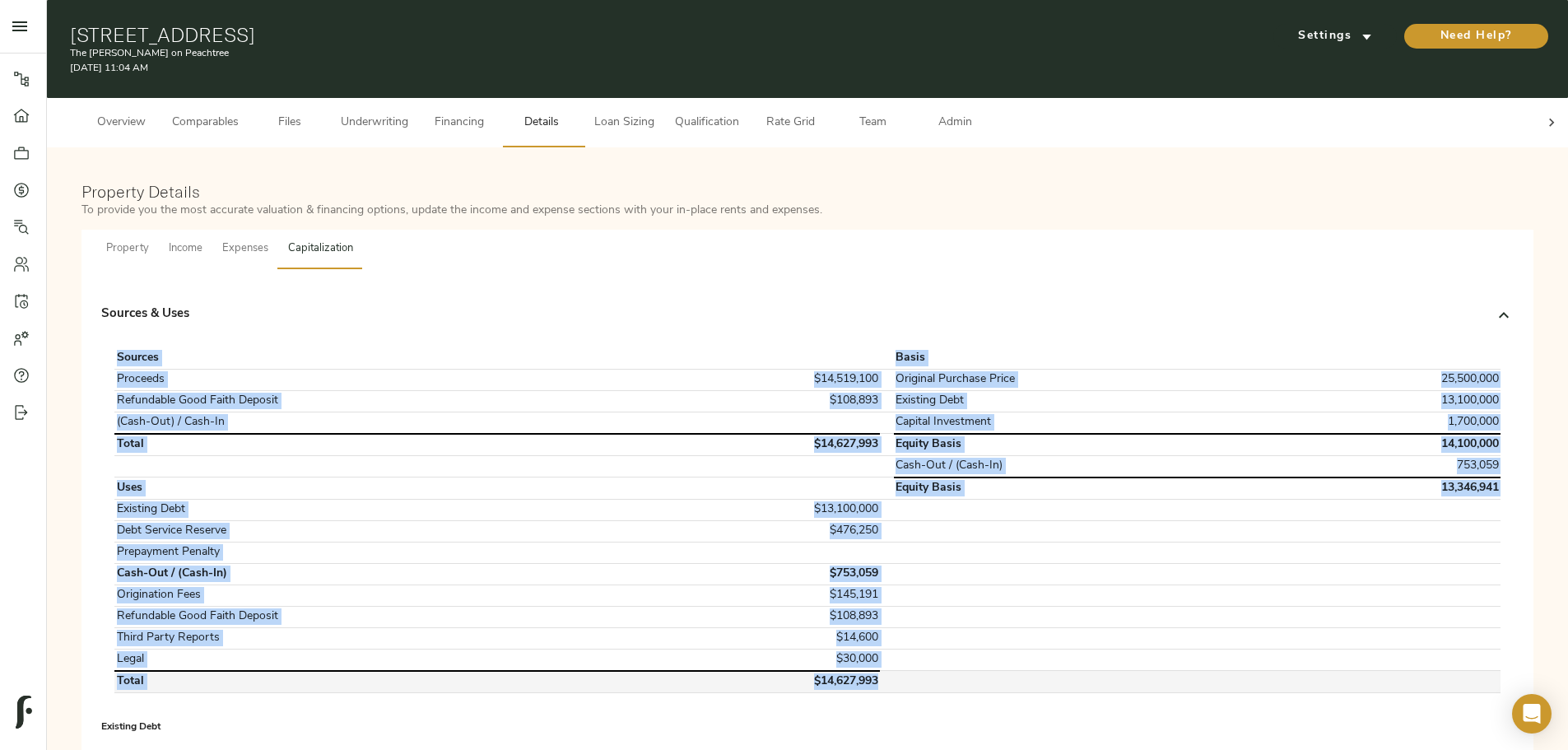
copy tbody "Sources Basis Proceeds $14,519,100 Original Purchase Price 25,500,000 Refundabl…"
